Goal: Transaction & Acquisition: Register for event/course

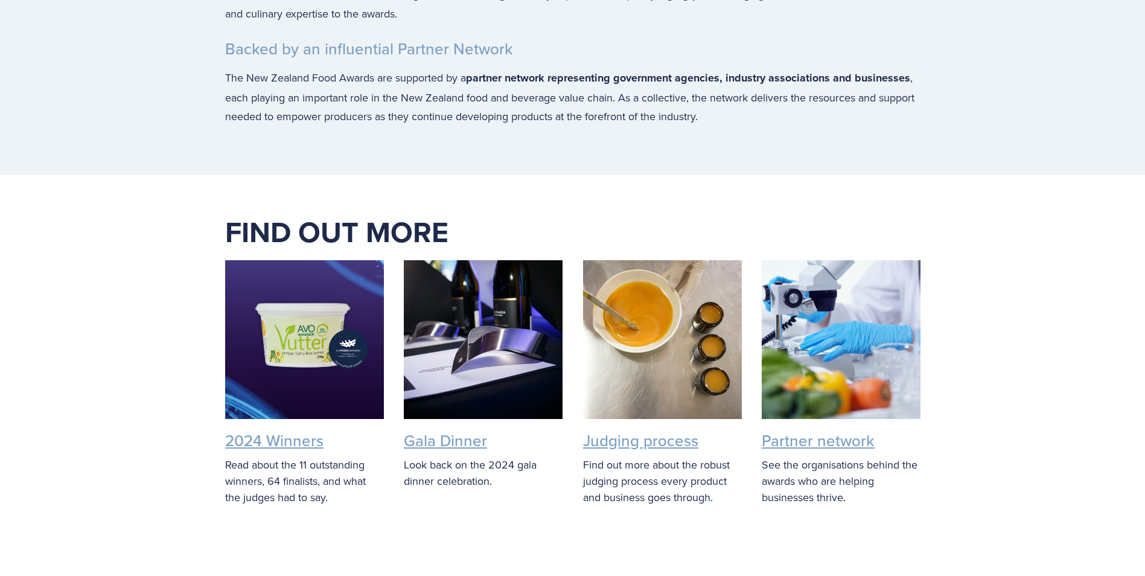
scroll to position [2474, 0]
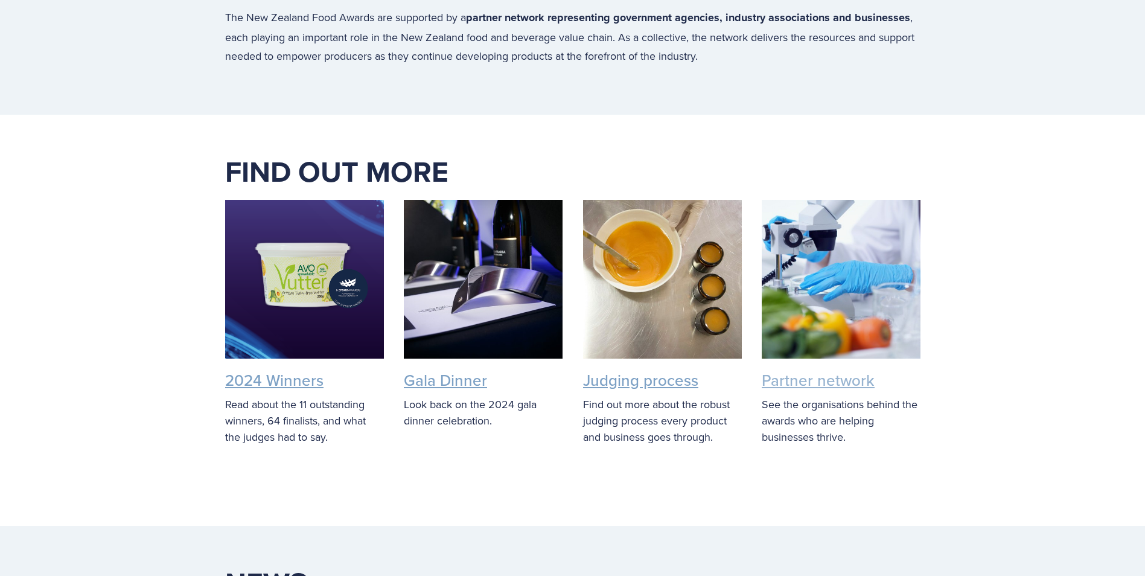
click at [818, 391] on link "Partner network" at bounding box center [818, 380] width 113 height 22
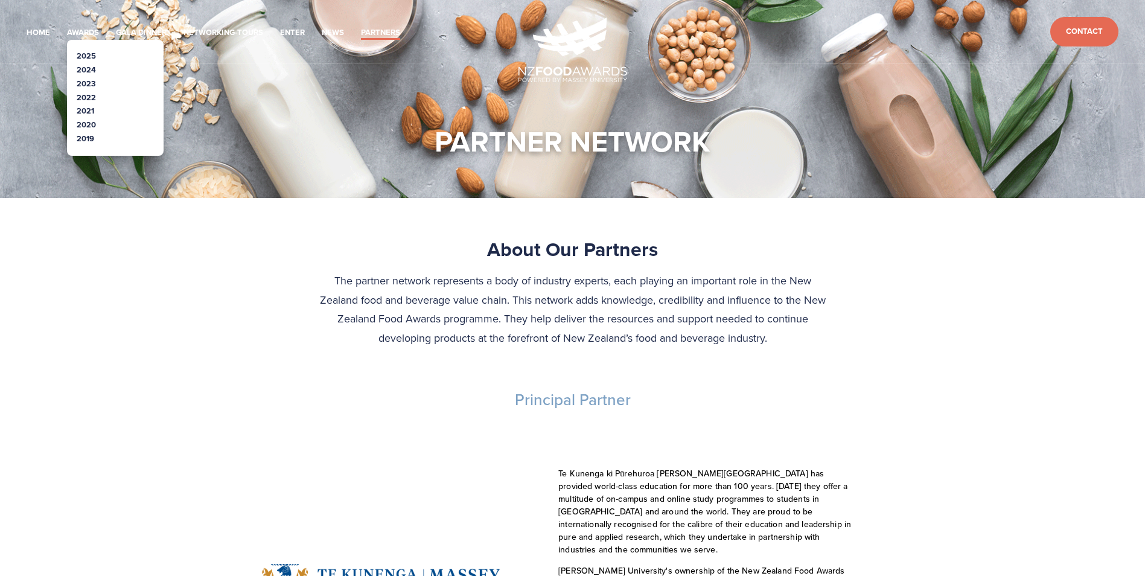
click at [93, 67] on link "2024" at bounding box center [86, 69] width 19 height 11
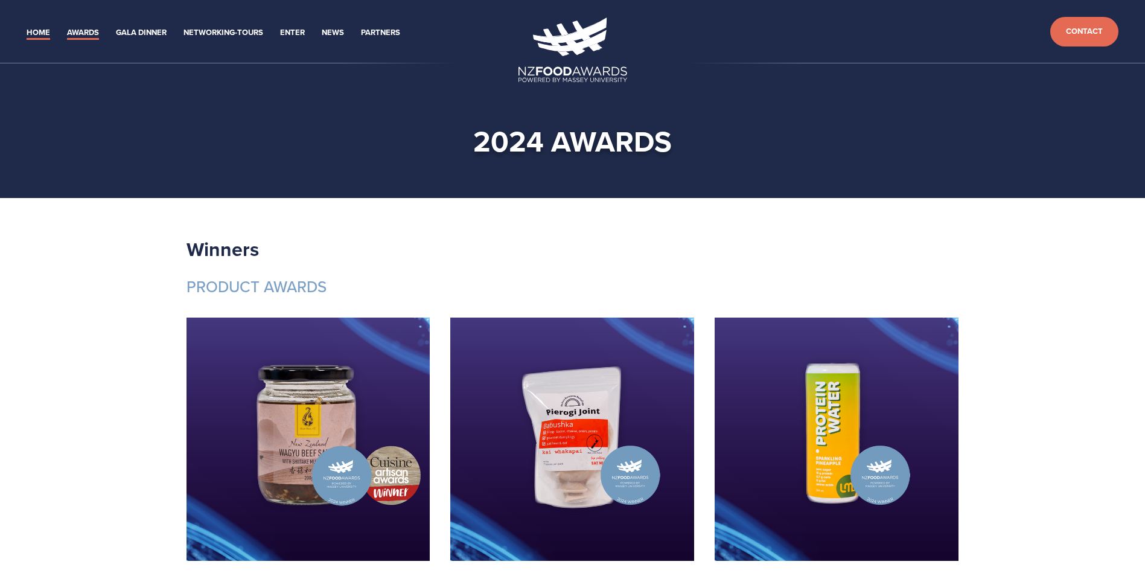
click at [34, 33] on link "Home" at bounding box center [39, 33] width 24 height 14
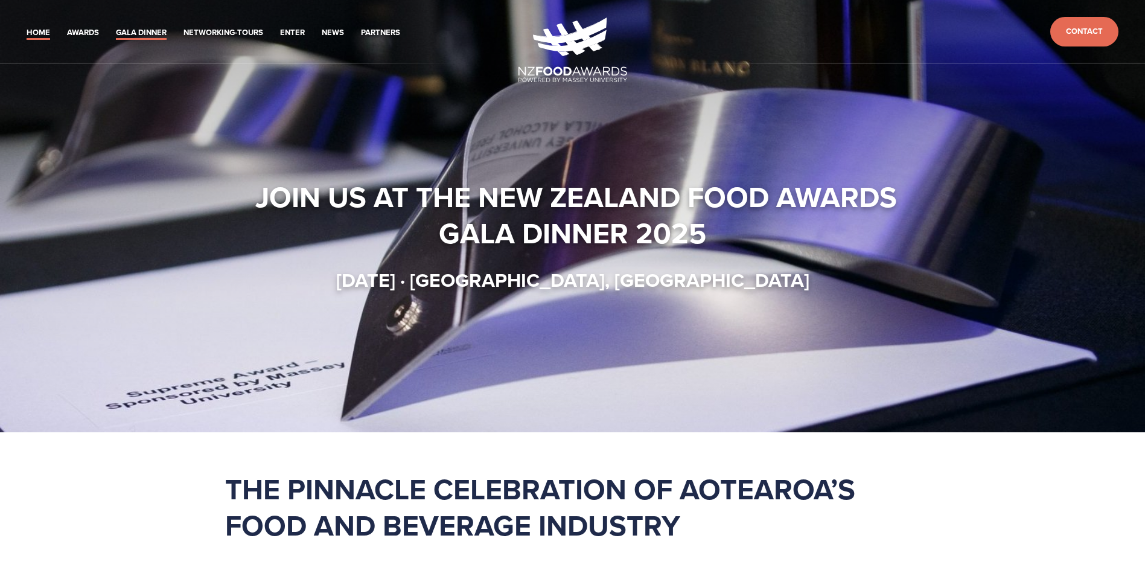
click at [148, 34] on link "Gala Dinner" at bounding box center [141, 33] width 51 height 14
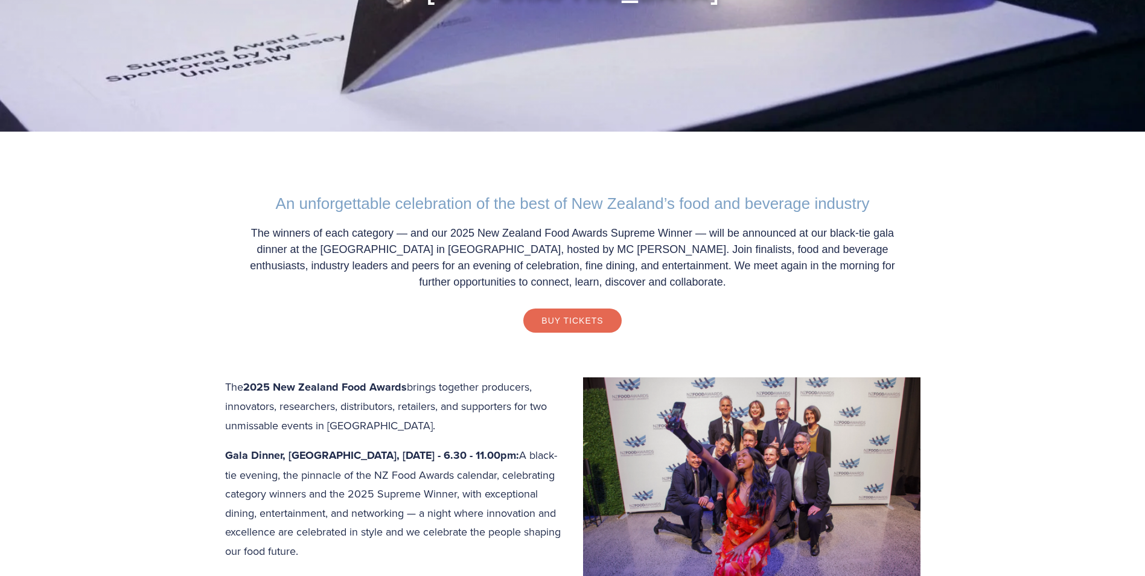
scroll to position [302, 0]
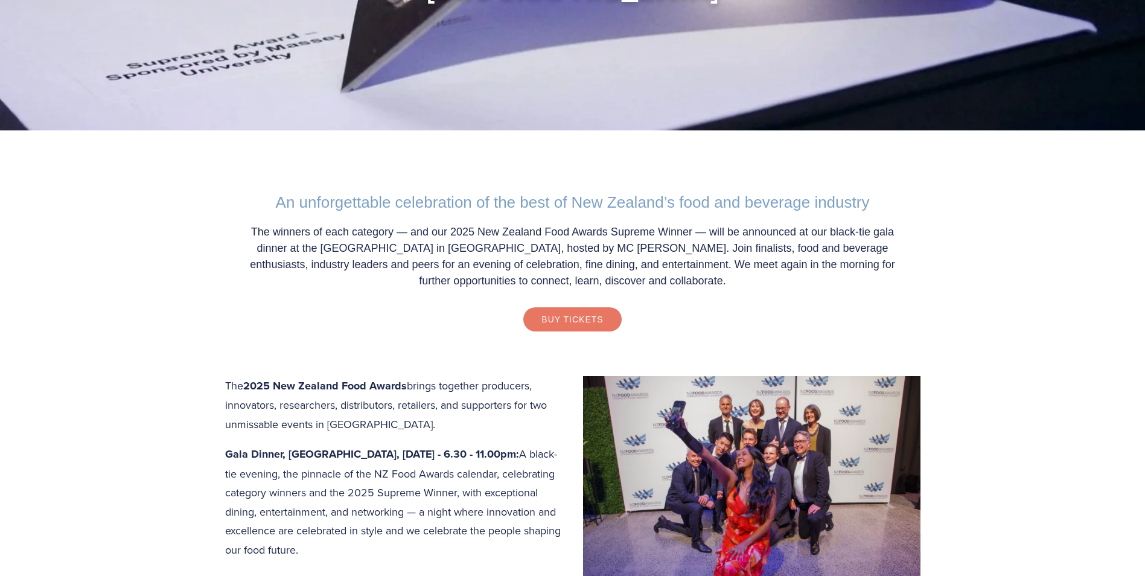
click at [553, 320] on link "Buy Tickets" at bounding box center [572, 319] width 98 height 24
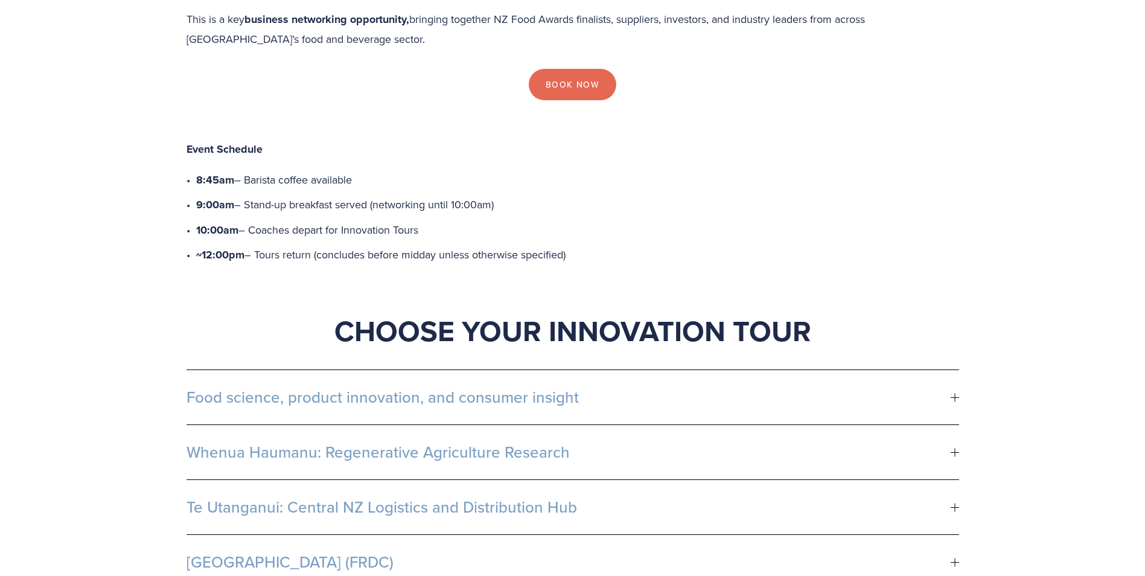
scroll to position [543, 0]
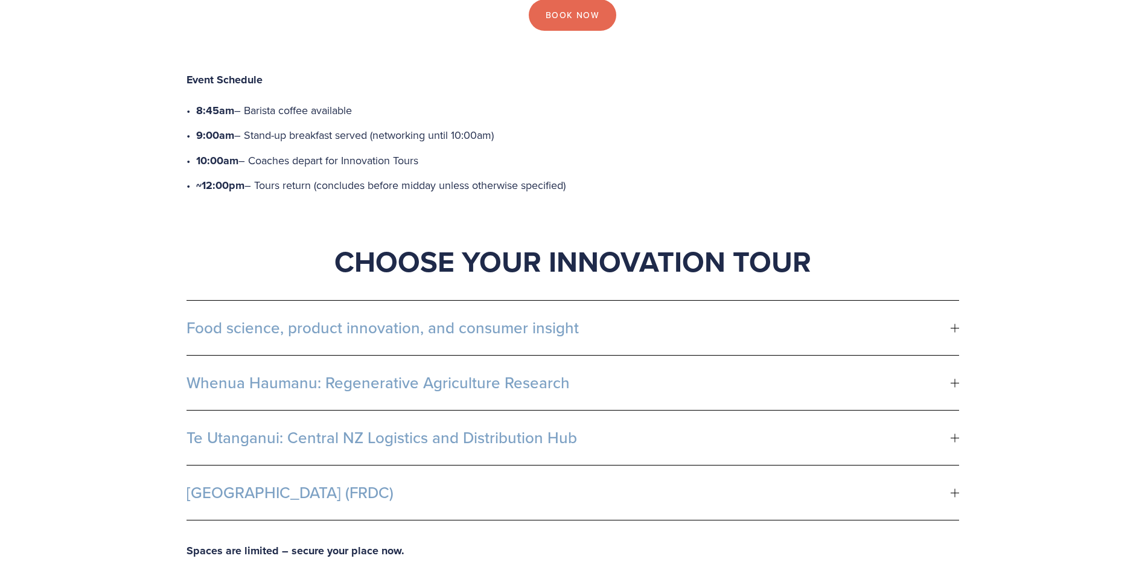
click at [953, 323] on div at bounding box center [954, 327] width 8 height 8
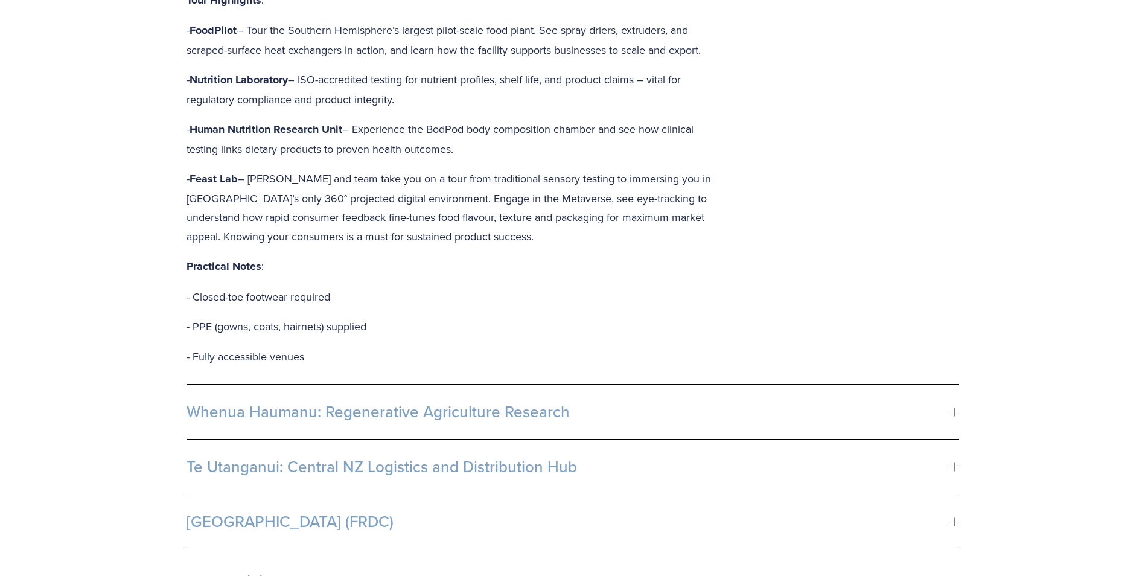
scroll to position [966, 0]
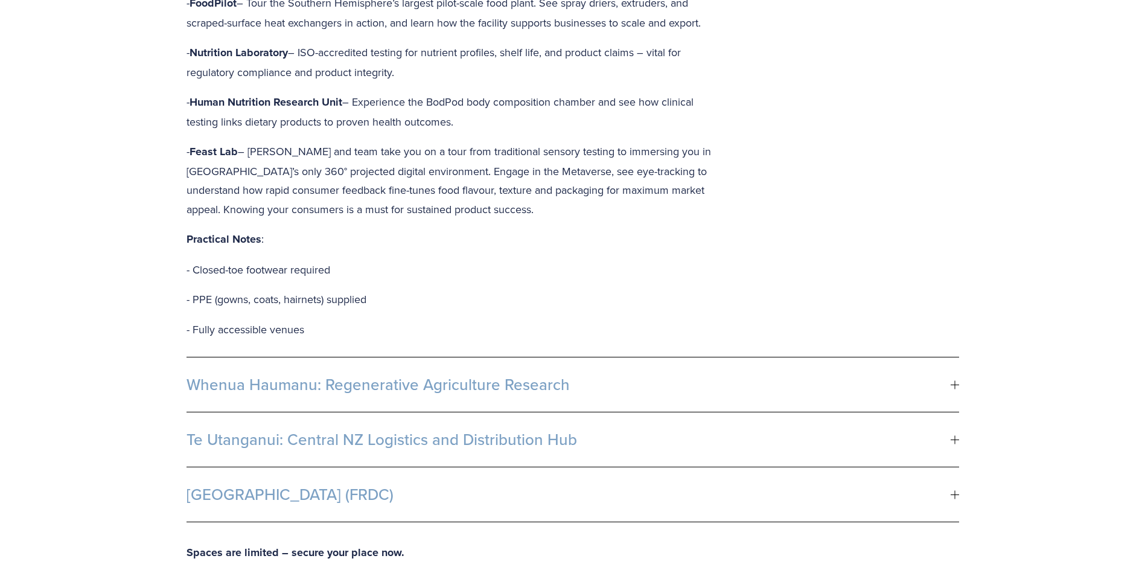
click at [956, 384] on div at bounding box center [954, 384] width 8 height 1
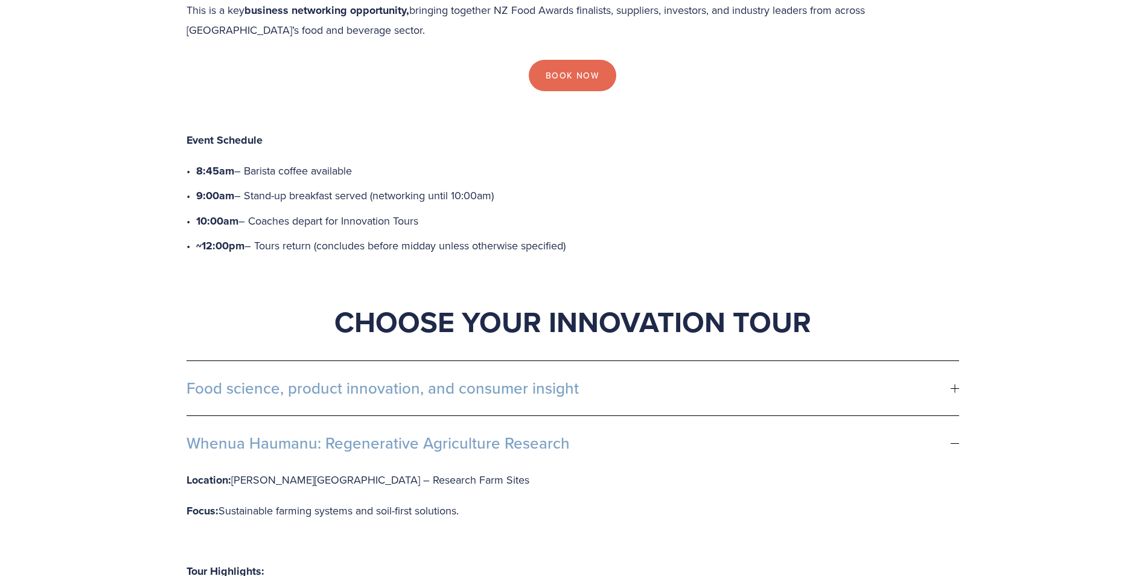
scroll to position [241, 0]
